Goal: Information Seeking & Learning: Find contact information

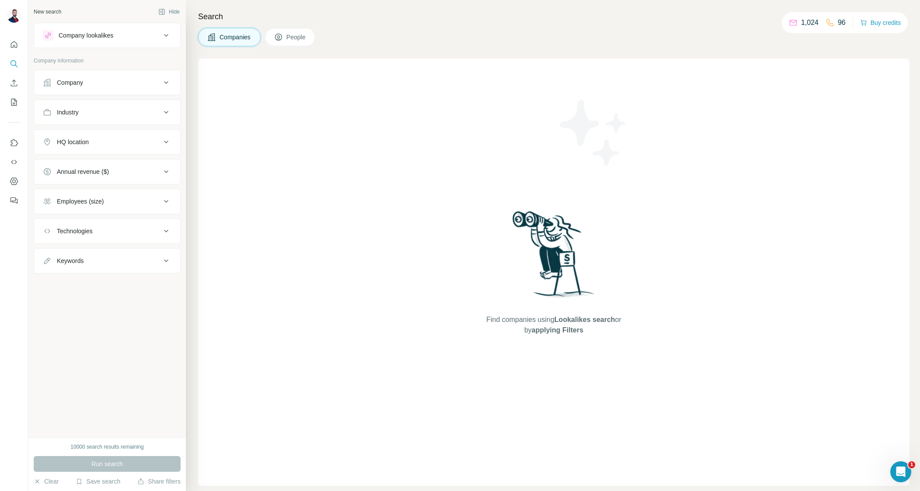
click at [97, 80] on div "Company" at bounding box center [102, 82] width 118 height 9
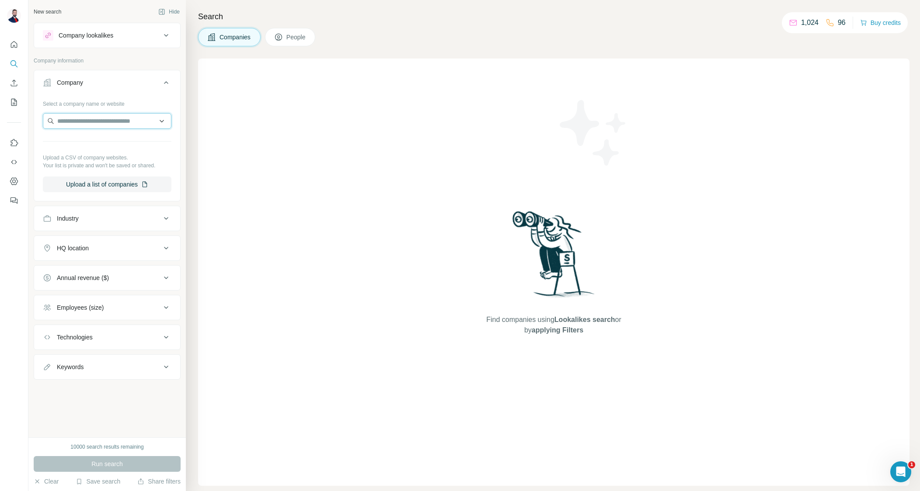
click at [95, 118] on input "text" at bounding box center [107, 121] width 129 height 16
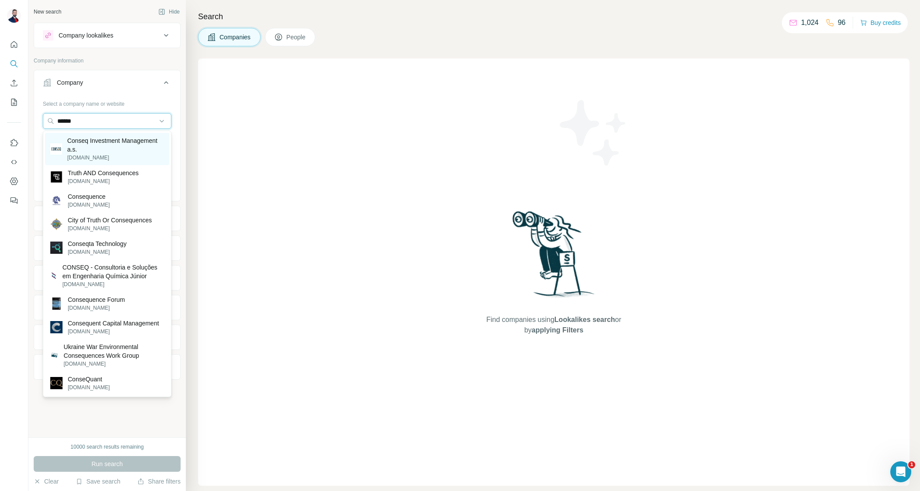
type input "******"
click at [95, 142] on p "Conseq Investment Management a.s." at bounding box center [115, 144] width 97 height 17
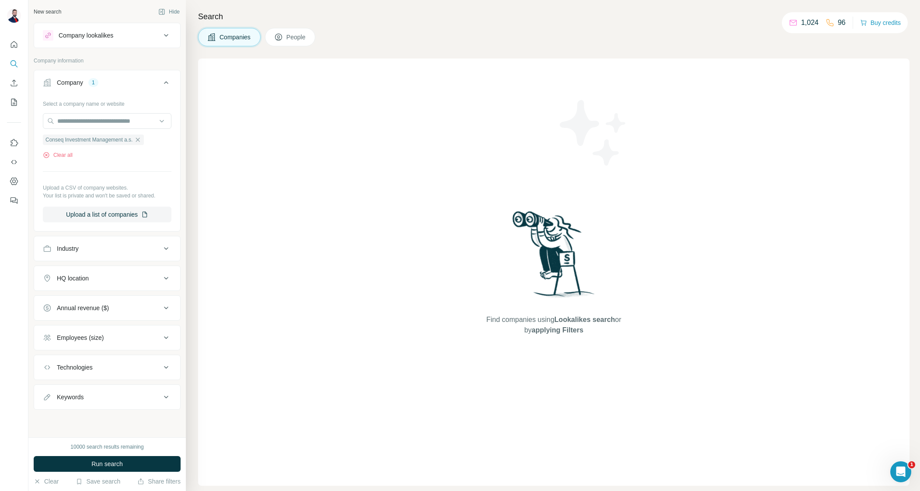
click at [78, 274] on div "HQ location" at bounding box center [73, 278] width 32 height 9
click at [70, 299] on input "text" at bounding box center [107, 301] width 129 height 16
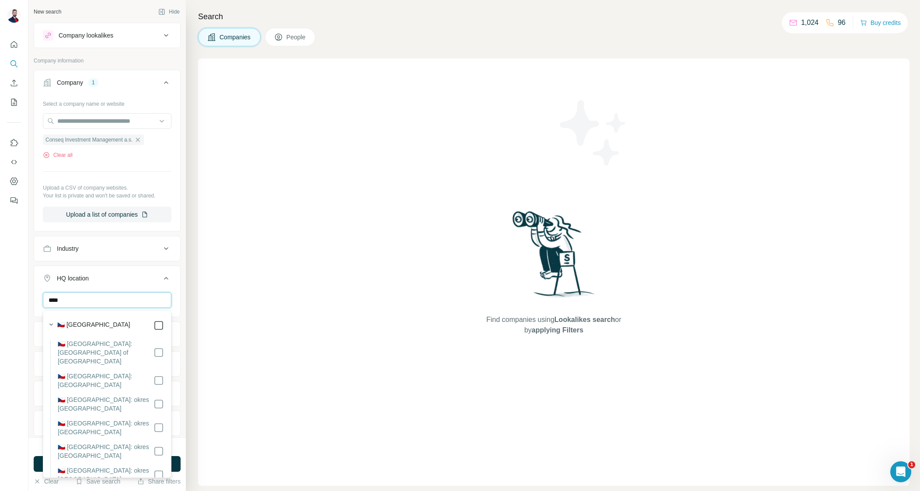
type input "****"
click at [293, 41] on span "People" at bounding box center [296, 37] width 20 height 9
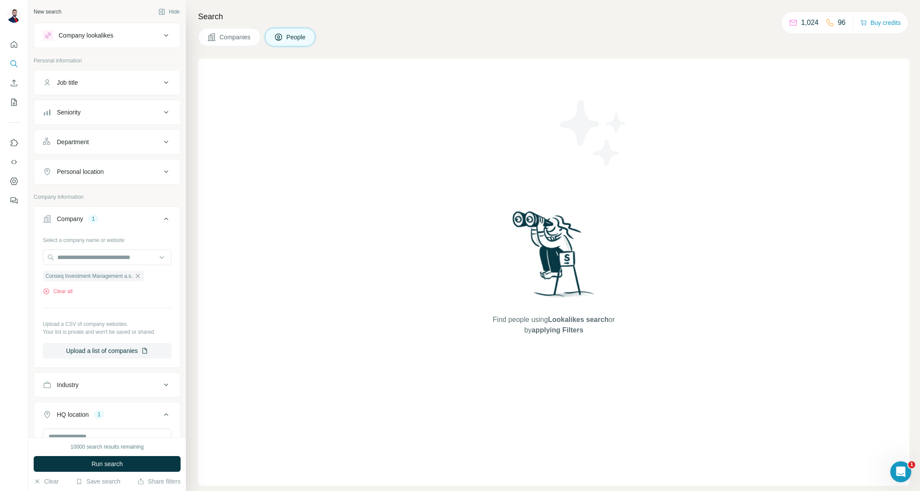
click at [113, 31] on div "Company lookalikes" at bounding box center [86, 35] width 55 height 9
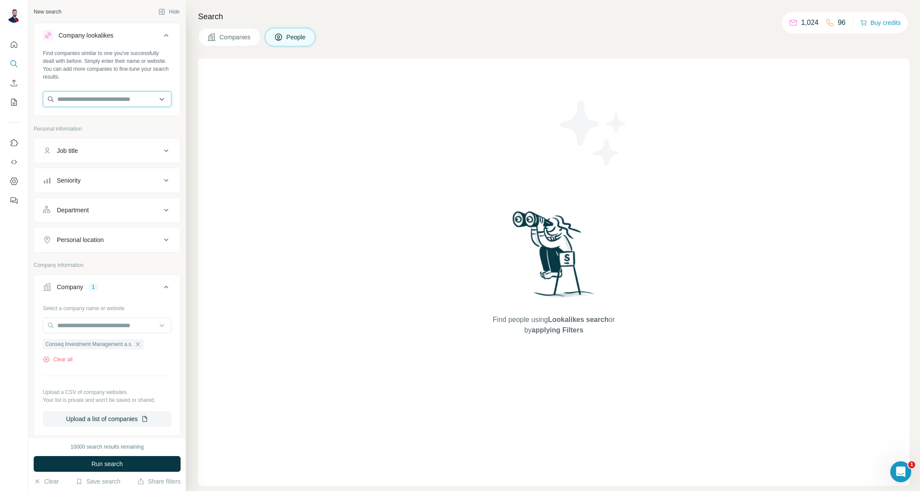
click at [94, 98] on input "text" at bounding box center [107, 99] width 129 height 16
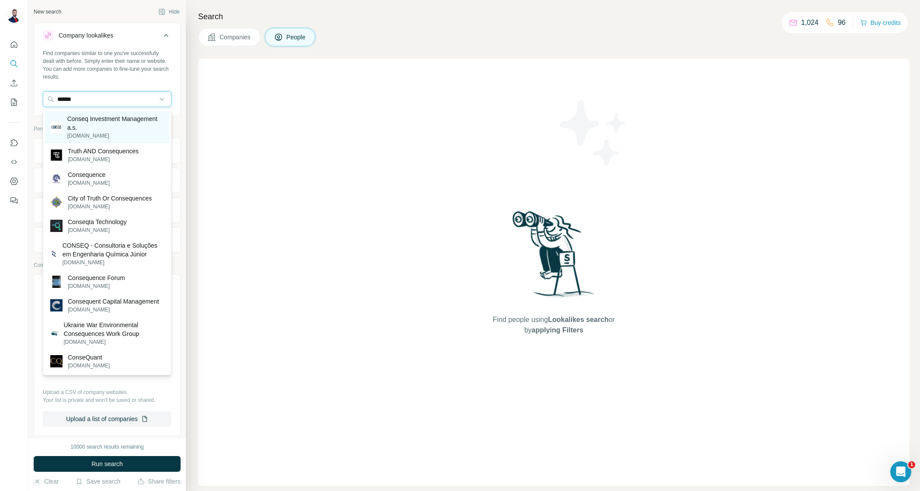
type input "******"
click at [90, 123] on p "Conseq Investment Management a.s." at bounding box center [115, 123] width 97 height 17
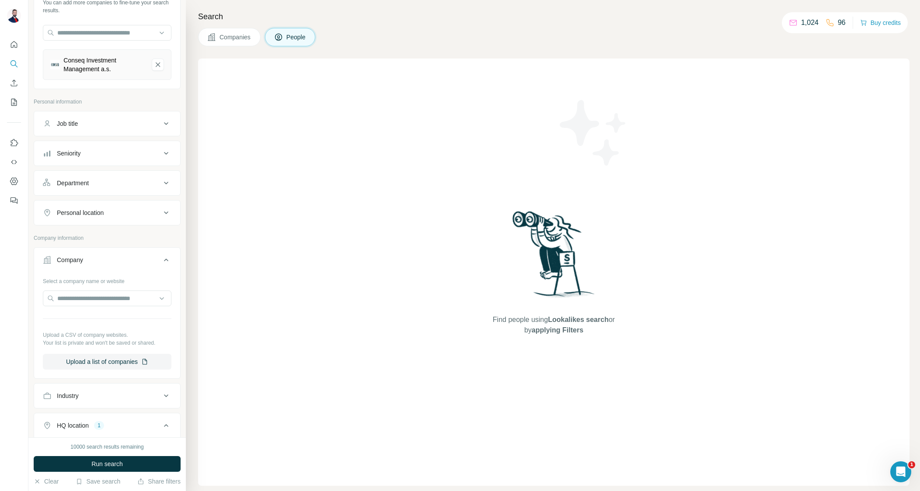
scroll to position [67, 0]
click at [102, 302] on input "text" at bounding box center [107, 298] width 129 height 16
type input "*********"
click at [83, 329] on p "Conseq Investment Management a.s." at bounding box center [115, 321] width 97 height 17
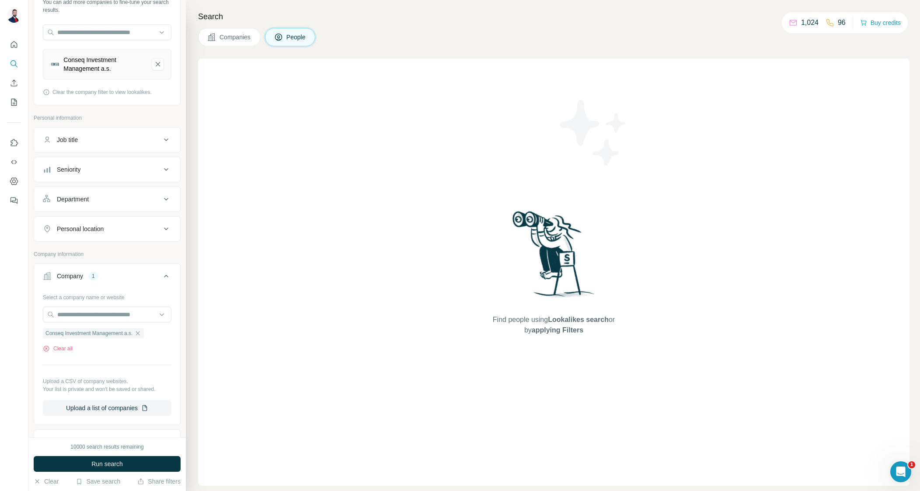
click at [103, 136] on div "Job title" at bounding box center [102, 140] width 118 height 9
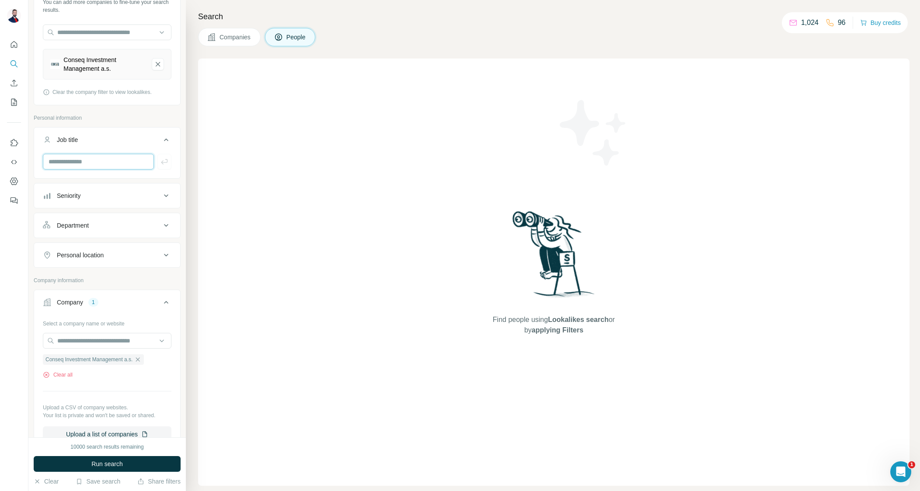
click at [92, 161] on input "text" at bounding box center [98, 162] width 111 height 16
type input "**"
click at [168, 162] on icon "button" at bounding box center [164, 161] width 9 height 9
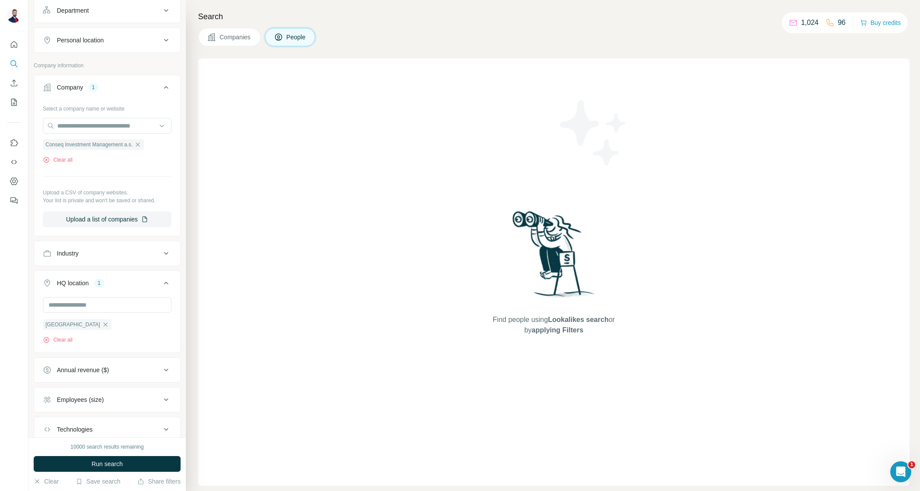
scroll to position [436, 0]
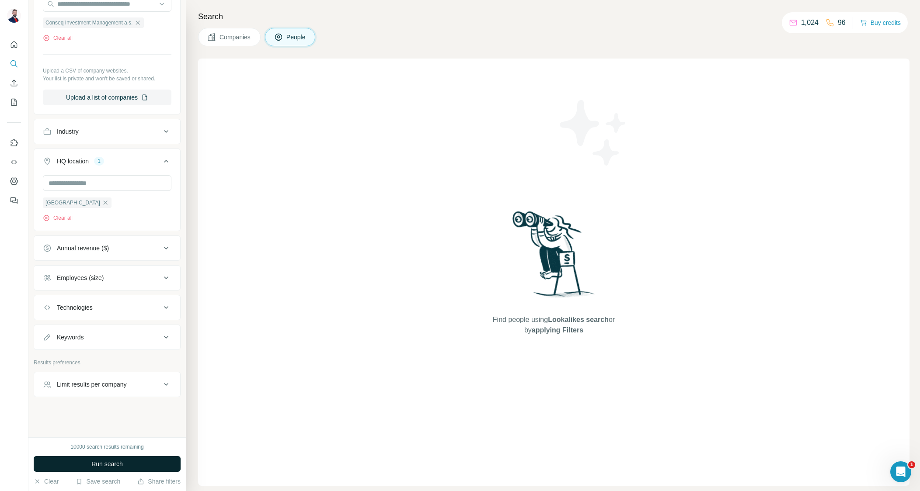
click at [90, 458] on button "Run search" at bounding box center [107, 464] width 147 height 16
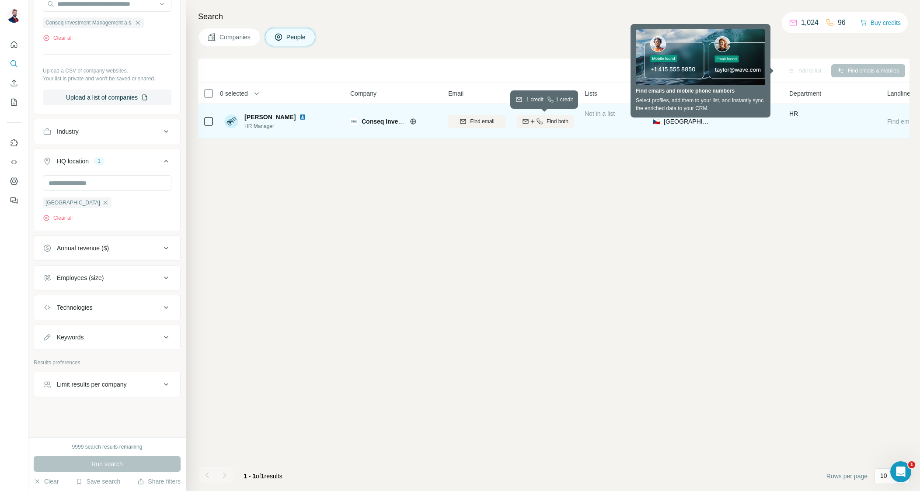
click at [552, 121] on span "Find both" at bounding box center [558, 122] width 22 height 8
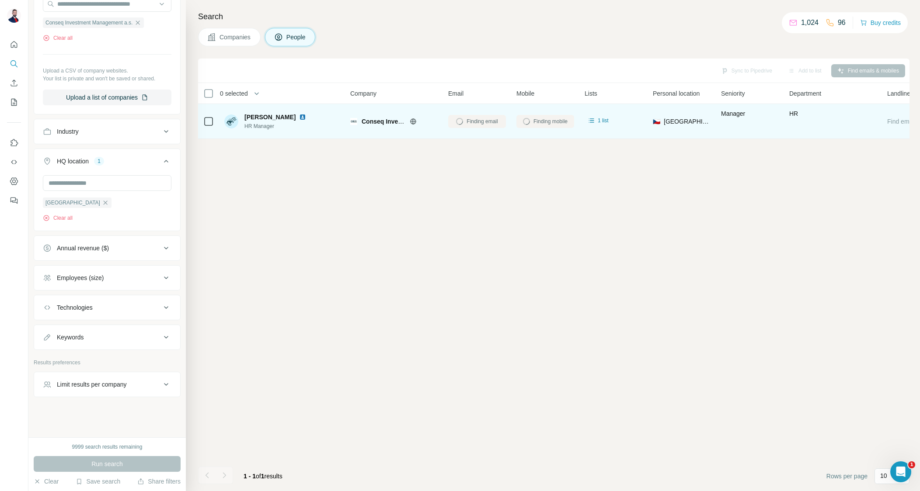
click at [522, 180] on div "Sync to Pipedrive Add to list Find emails & mobiles 0 selected People Company E…" at bounding box center [553, 275] width 711 height 433
click at [303, 117] on img at bounding box center [302, 117] width 7 height 7
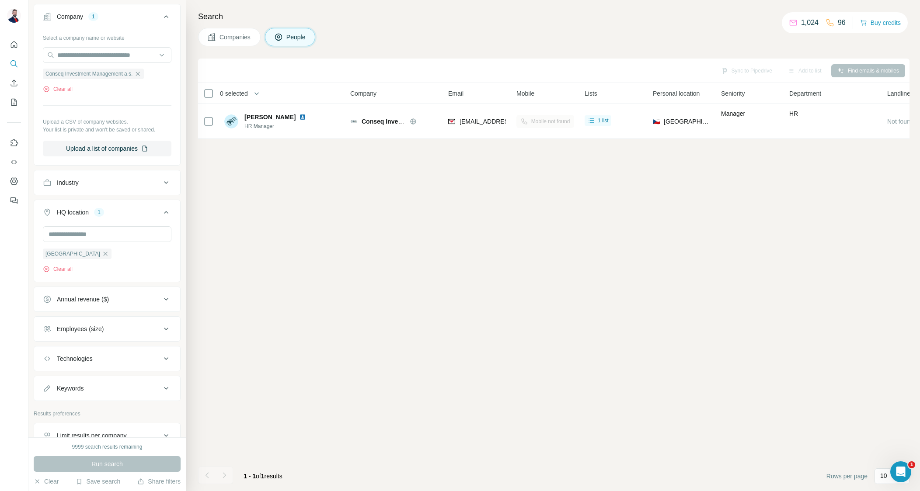
scroll to position [381, 0]
click at [141, 75] on icon "button" at bounding box center [137, 76] width 7 height 7
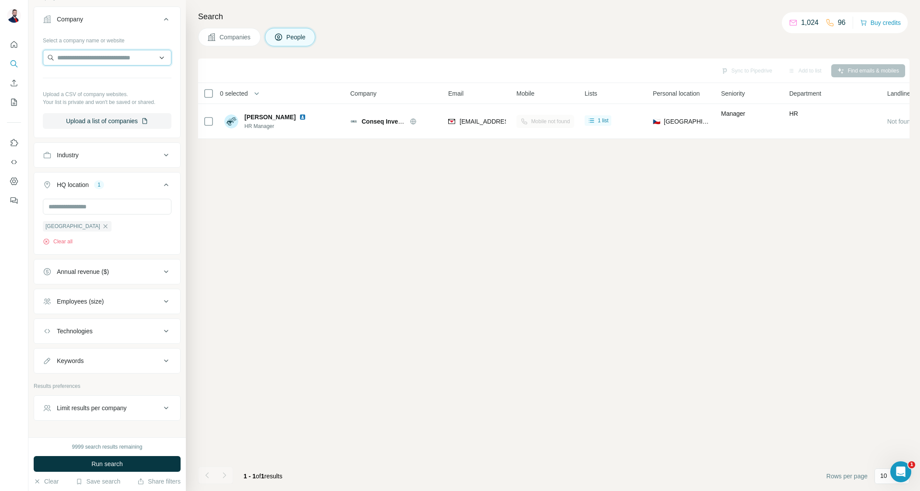
click at [132, 58] on input "text" at bounding box center [107, 58] width 129 height 16
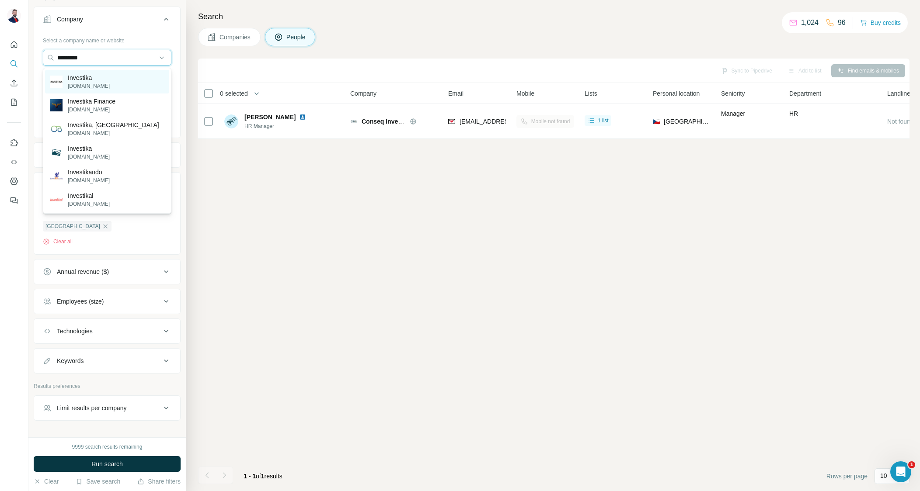
type input "*********"
click at [94, 75] on p "Investika" at bounding box center [89, 77] width 42 height 9
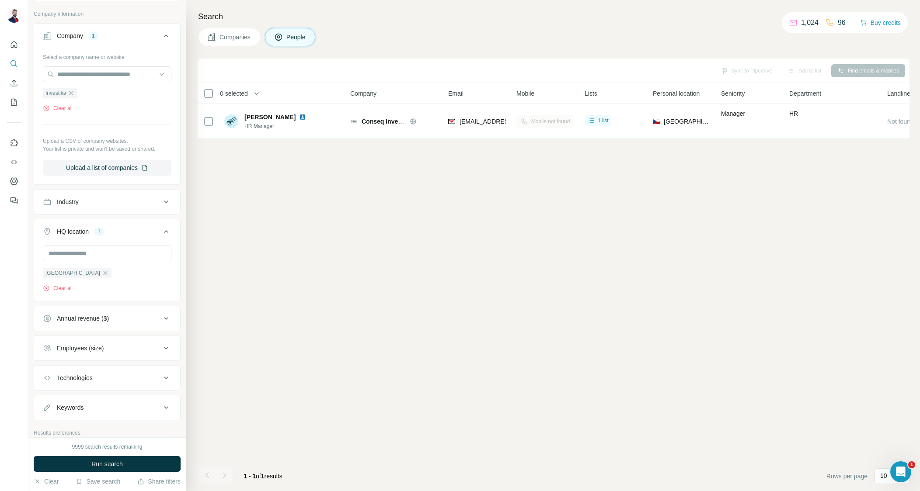
scroll to position [381, 0]
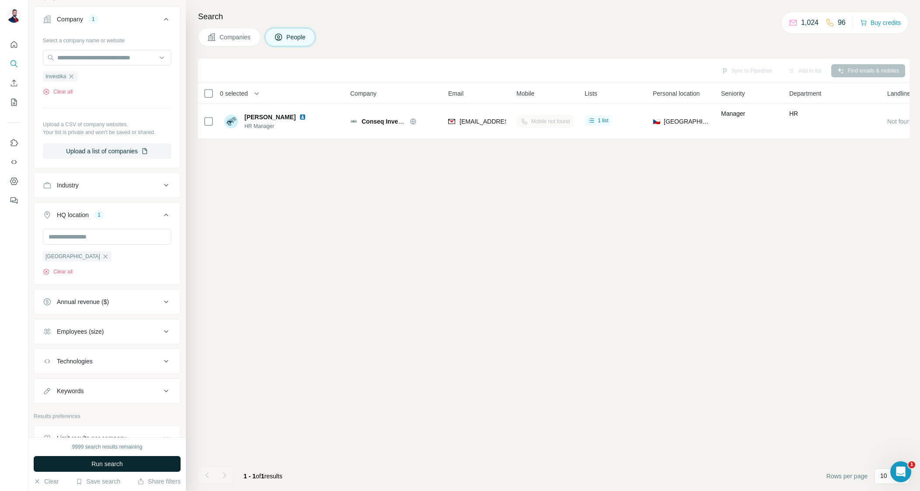
click at [91, 463] on span "Run search" at bounding box center [106, 464] width 31 height 9
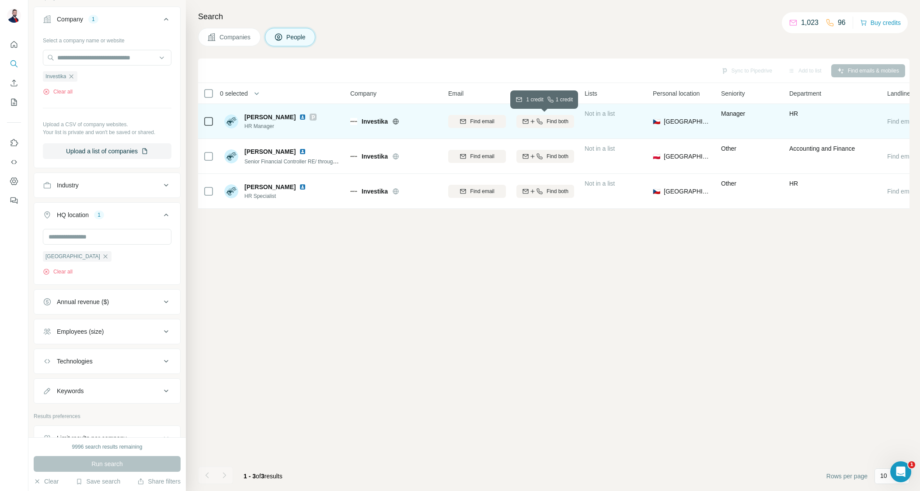
click at [551, 119] on span "Find both" at bounding box center [558, 122] width 22 height 8
click at [596, 38] on div "Companies People" at bounding box center [553, 37] width 711 height 18
click at [702, 318] on div "Sync to Pipedrive Add to list Find emails & mobiles 0 selected People Company E…" at bounding box center [553, 275] width 711 height 433
click at [579, 34] on div "Companies People" at bounding box center [553, 37] width 711 height 18
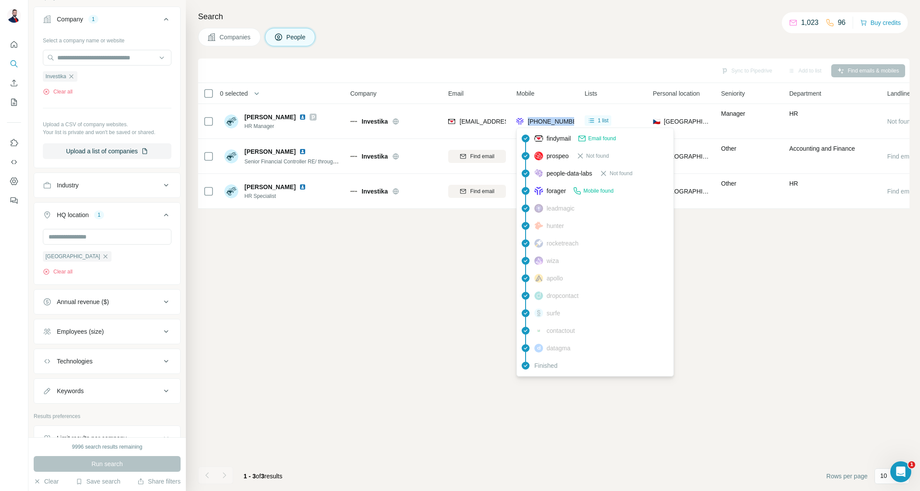
drag, startPoint x: 577, startPoint y: 121, endPoint x: 527, endPoint y: 122, distance: 49.4
click at [527, 122] on td "[PHONE_NUMBER]" at bounding box center [545, 121] width 68 height 35
copy span "[PHONE_NUMBER]"
